Goal: Obtain resource: Obtain resource

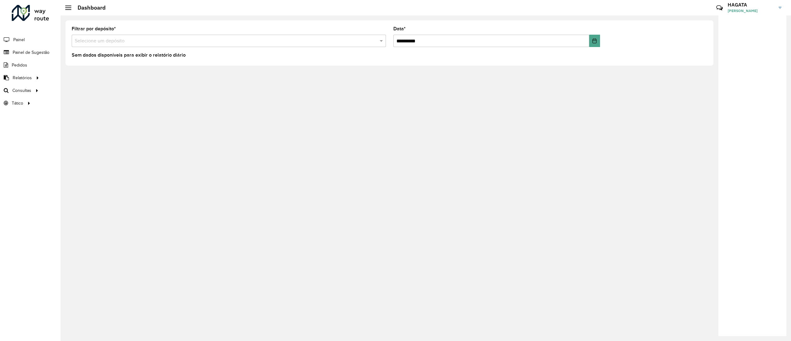
click at [117, 38] on input "text" at bounding box center [223, 40] width 296 height 7
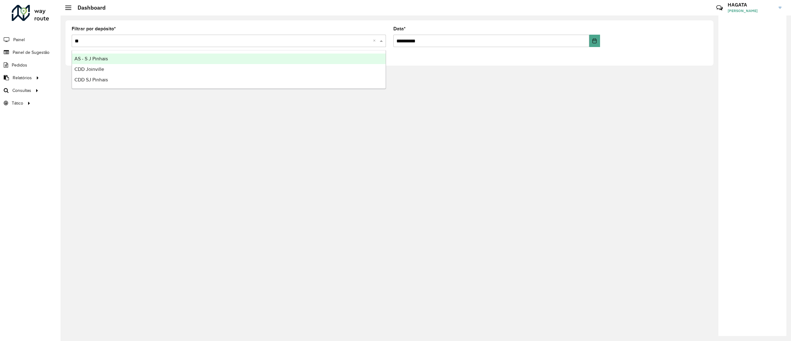
type input "***"
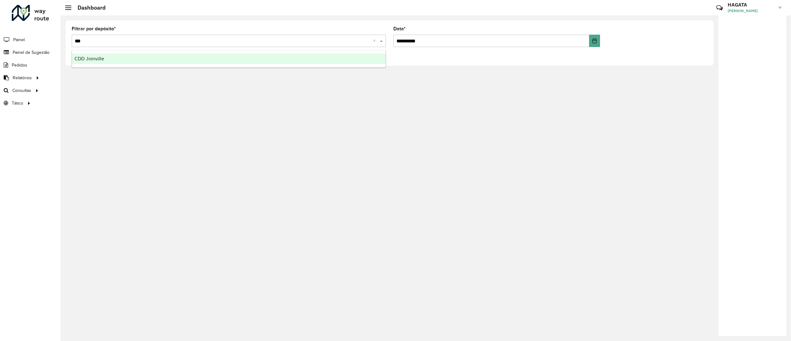
click at [137, 62] on div "CDD Joinville" at bounding box center [229, 58] width 314 height 11
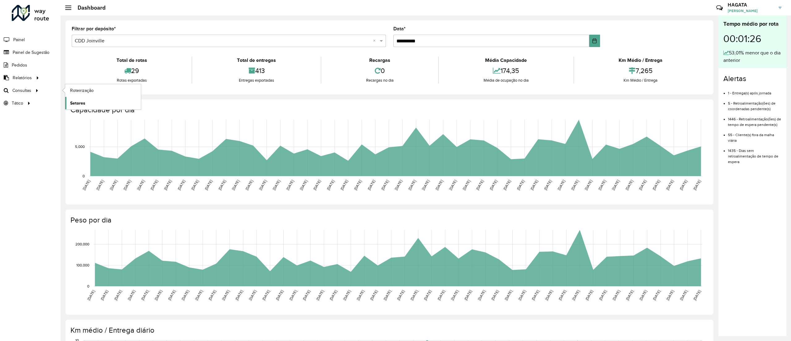
click at [83, 102] on span "Setores" at bounding box center [77, 103] width 15 height 6
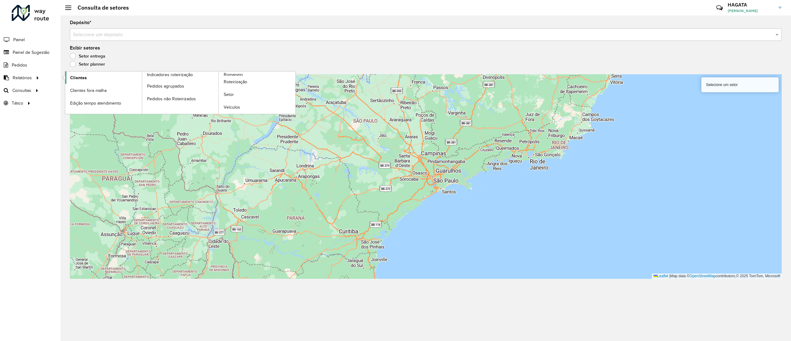
click at [97, 75] on link "Clientes" at bounding box center [103, 77] width 77 height 12
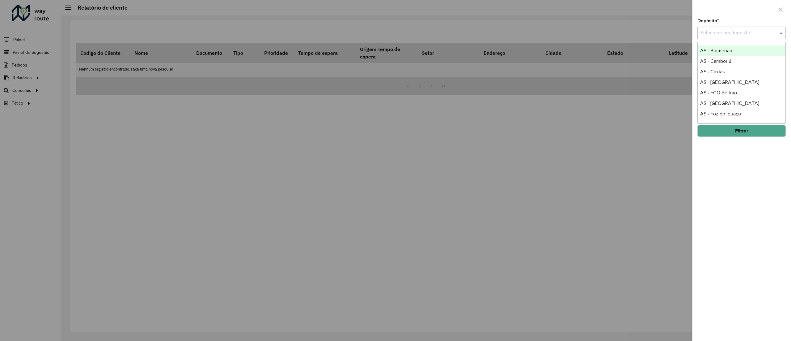
click at [721, 33] on input "text" at bounding box center [736, 32] width 70 height 7
type input "***"
click at [737, 49] on div "CDD Joinville" at bounding box center [741, 50] width 87 height 11
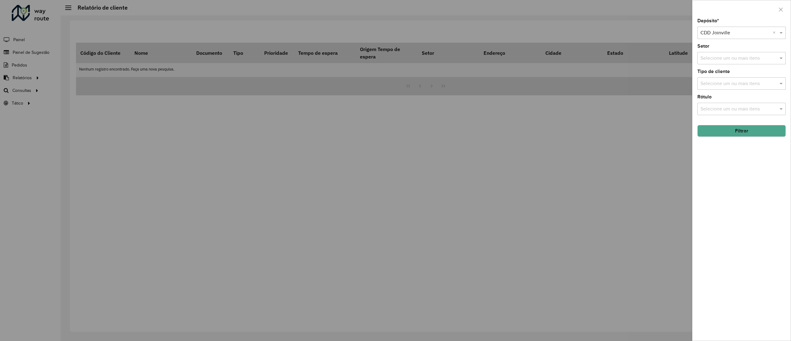
click at [747, 60] on input "text" at bounding box center [738, 58] width 79 height 7
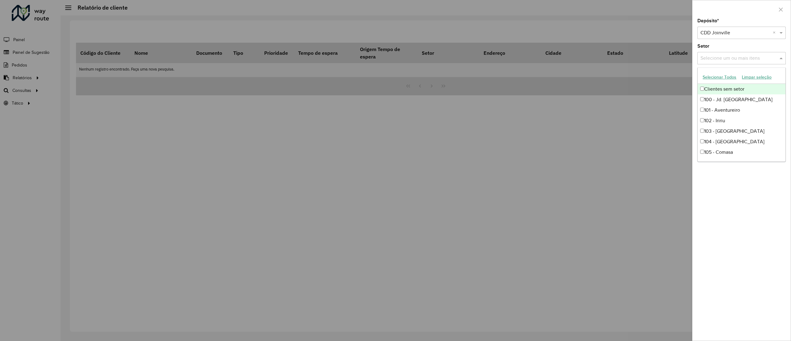
click at [747, 60] on input "text" at bounding box center [738, 58] width 79 height 7
click at [741, 203] on div "Depósito * Selecione um depósito × CDD Joinville × Setor Selecione um ou mais i…" at bounding box center [742, 180] width 98 height 322
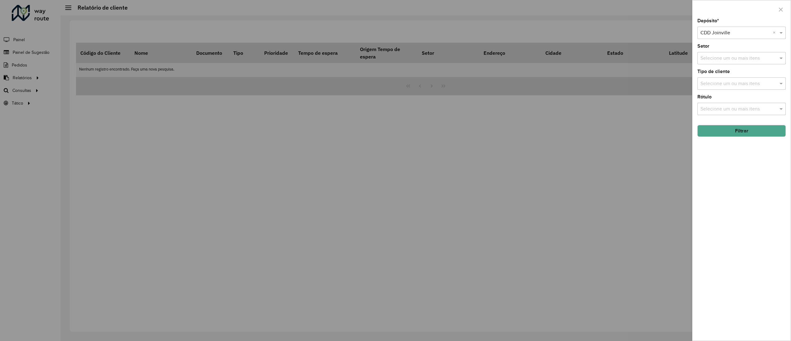
click at [730, 131] on button "Filtrar" at bounding box center [742, 131] width 88 height 12
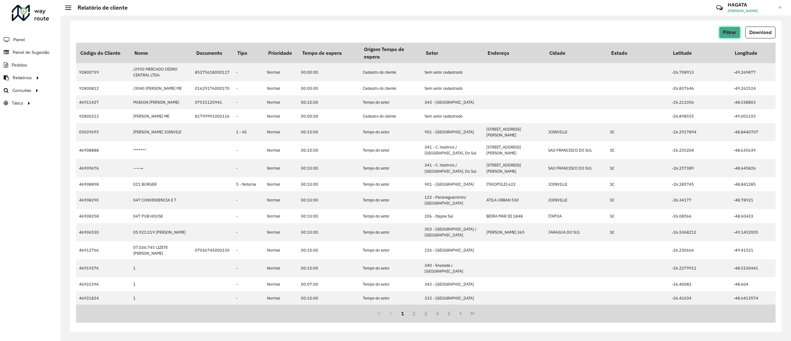
click at [730, 31] on span "Filtrar" at bounding box center [729, 32] width 13 height 5
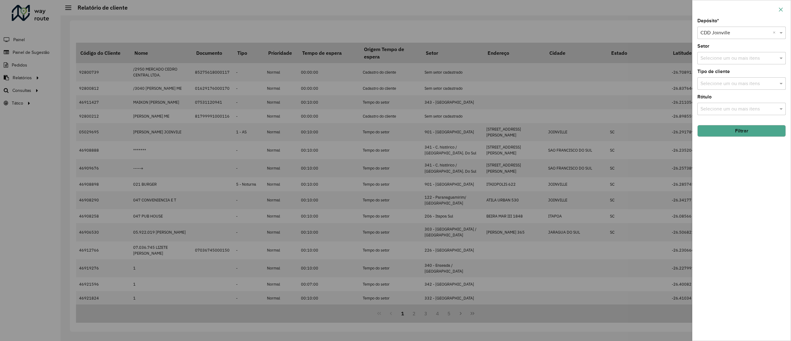
click at [782, 7] on icon "button" at bounding box center [781, 9] width 5 height 5
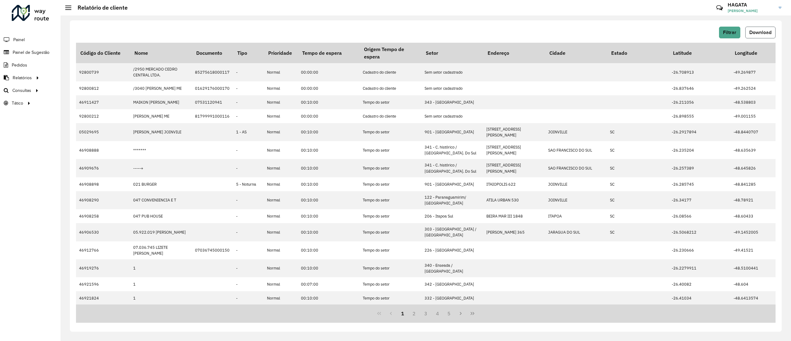
click at [769, 32] on span "Download" at bounding box center [761, 32] width 22 height 5
